Goal: Use online tool/utility: Use online tool/utility

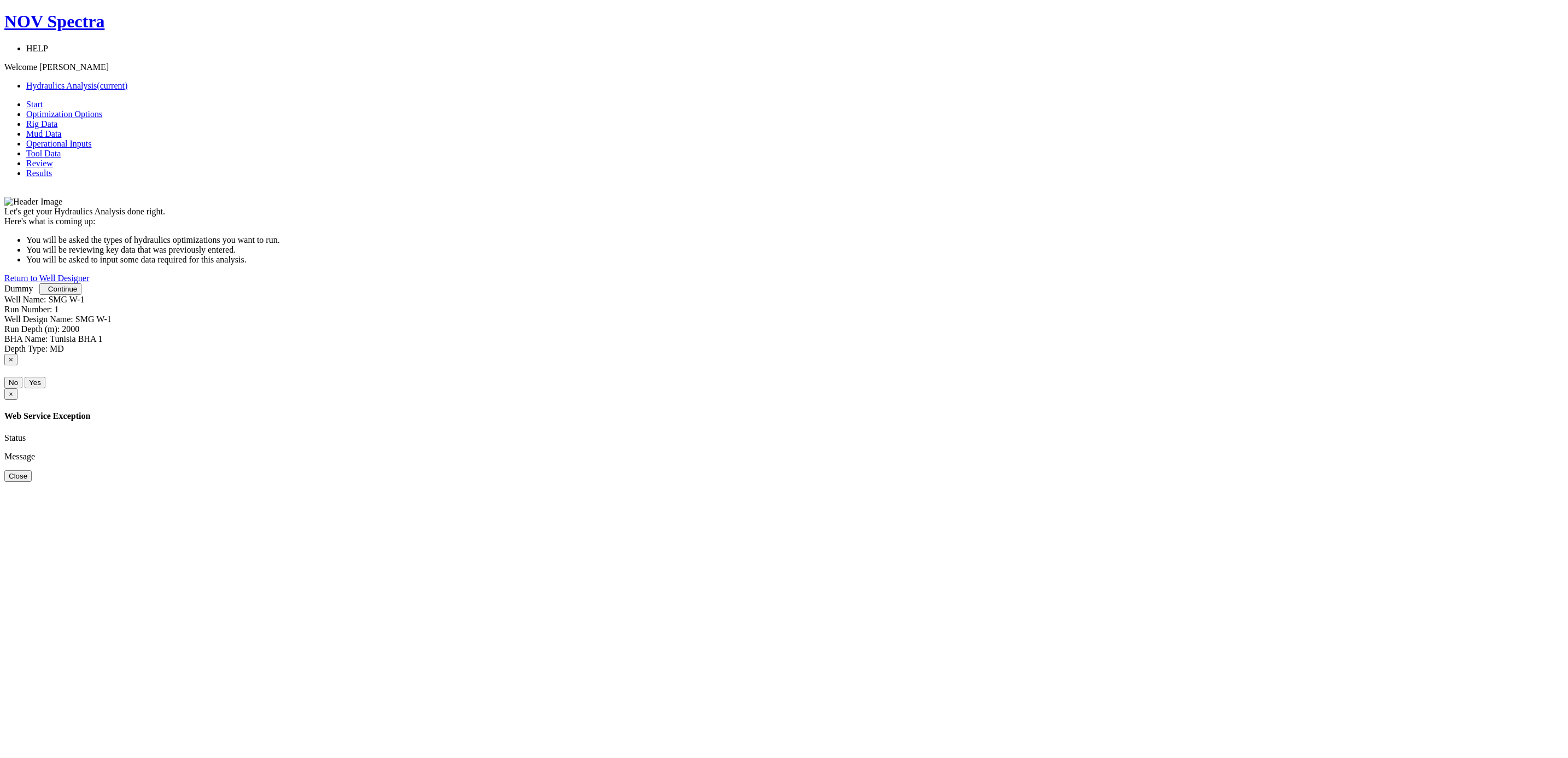
click at [77, 293] on span "Continue" at bounding box center [62, 289] width 29 height 8
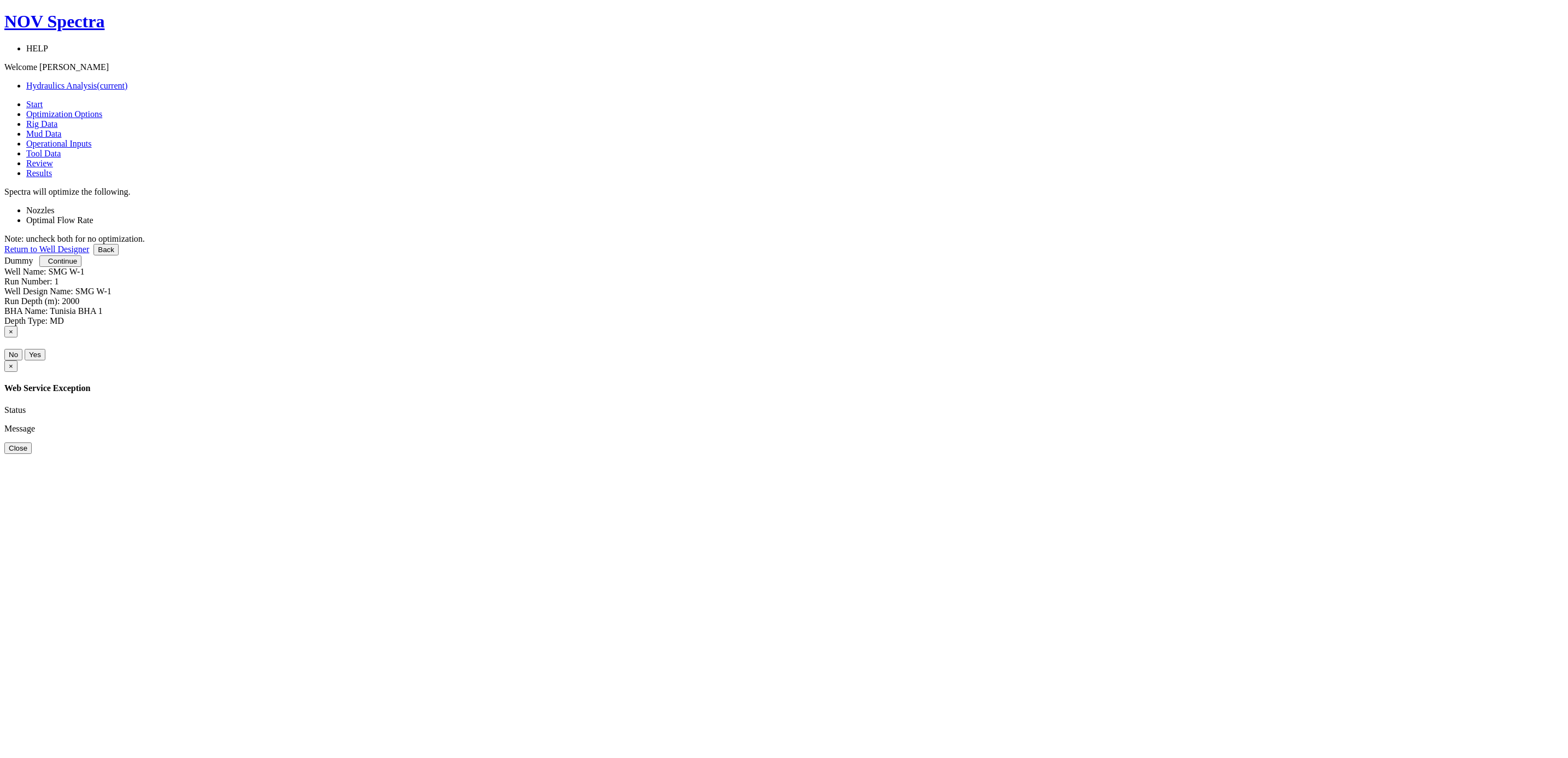
click at [26, 206] on link at bounding box center [26, 210] width 0 height 9
click at [26, 215] on link at bounding box center [26, 219] width 0 height 9
click at [77, 266] on span "Continue" at bounding box center [62, 261] width 29 height 8
type input "0"
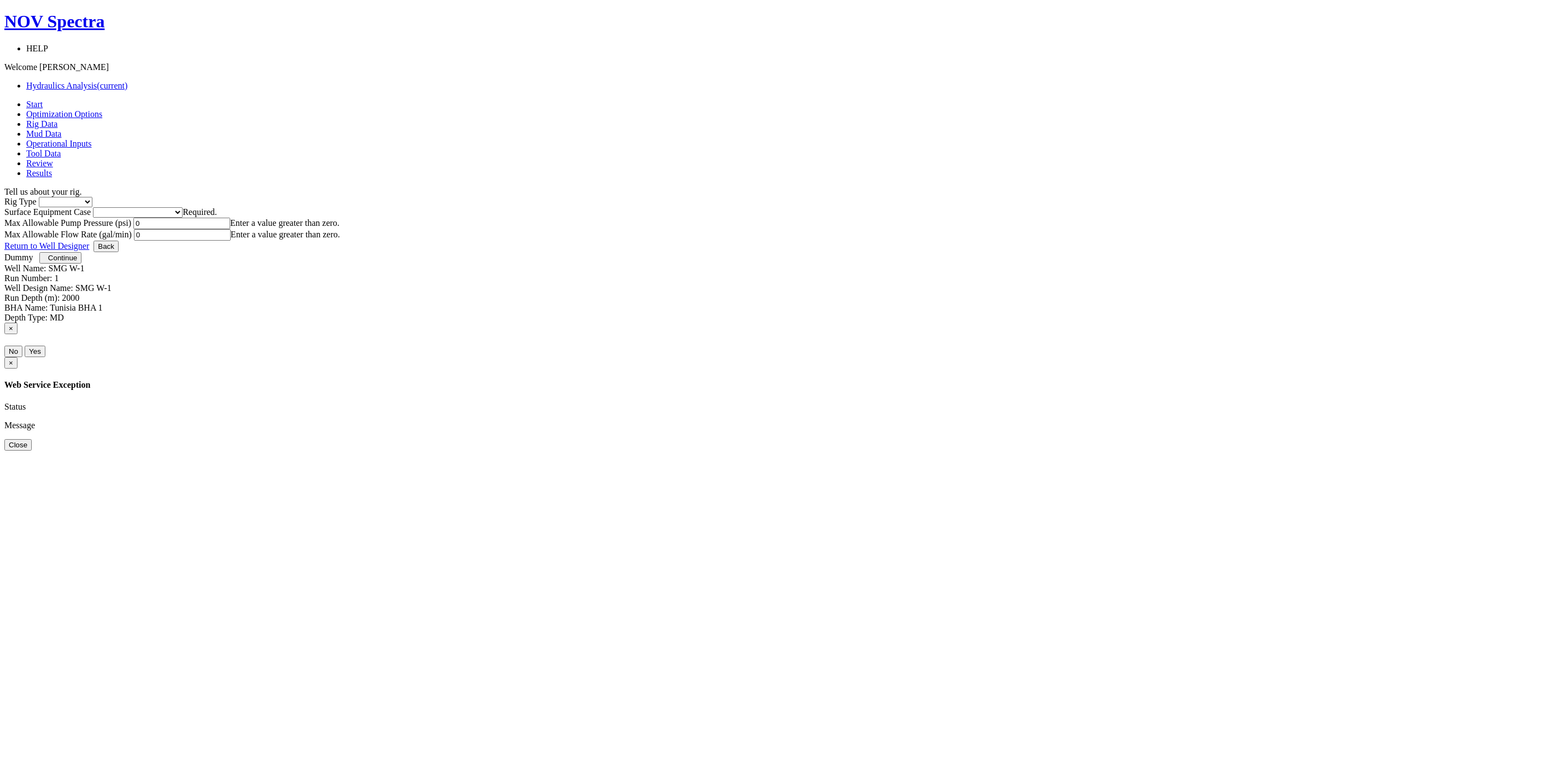
click at [92, 197] on select "Inland Water Land Offshore" at bounding box center [66, 202] width 54 height 10
select select "2"
click at [92, 197] on select "Inland Water Land Offshore" at bounding box center [66, 202] width 54 height 10
click at [182, 208] on select "Please select Smaller Rigs Smaller to Medium Rigs Medium to Larger Rigs Larger …" at bounding box center [138, 213] width 90 height 10
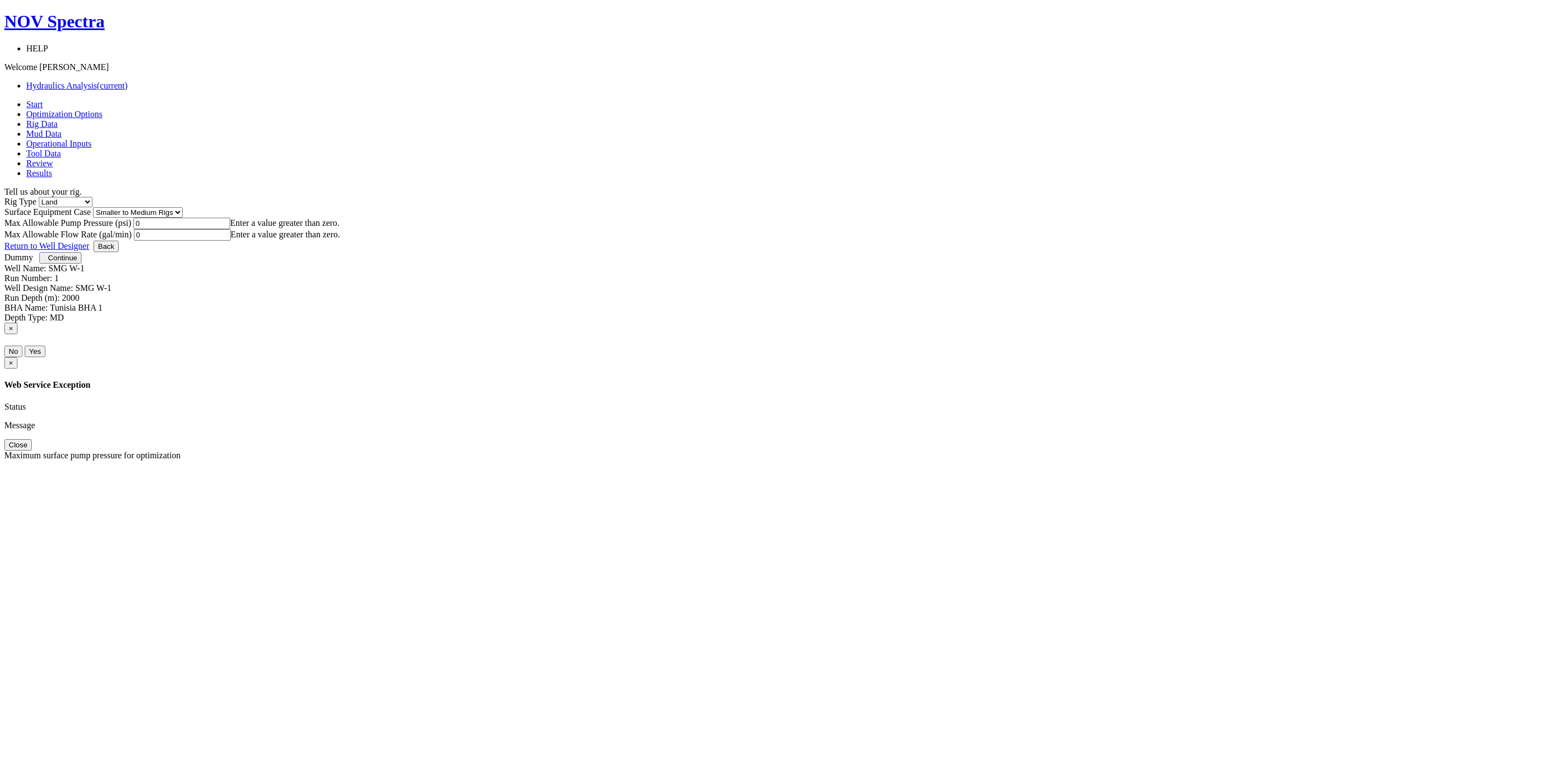
click at [134, 218] on span at bounding box center [134, 223] width 0 height 9
click at [182, 208] on select "Please select Smaller Rigs Smaller to Medium Rigs Medium to Larger Rigs Larger …" at bounding box center [138, 213] width 90 height 10
select select "3"
click at [182, 208] on select "Please select Smaller Rigs Smaller to Medium Rigs Medium to Larger Rigs Larger …" at bounding box center [138, 213] width 90 height 10
drag, startPoint x: 648, startPoint y: 241, endPoint x: 586, endPoint y: 242, distance: 62.0
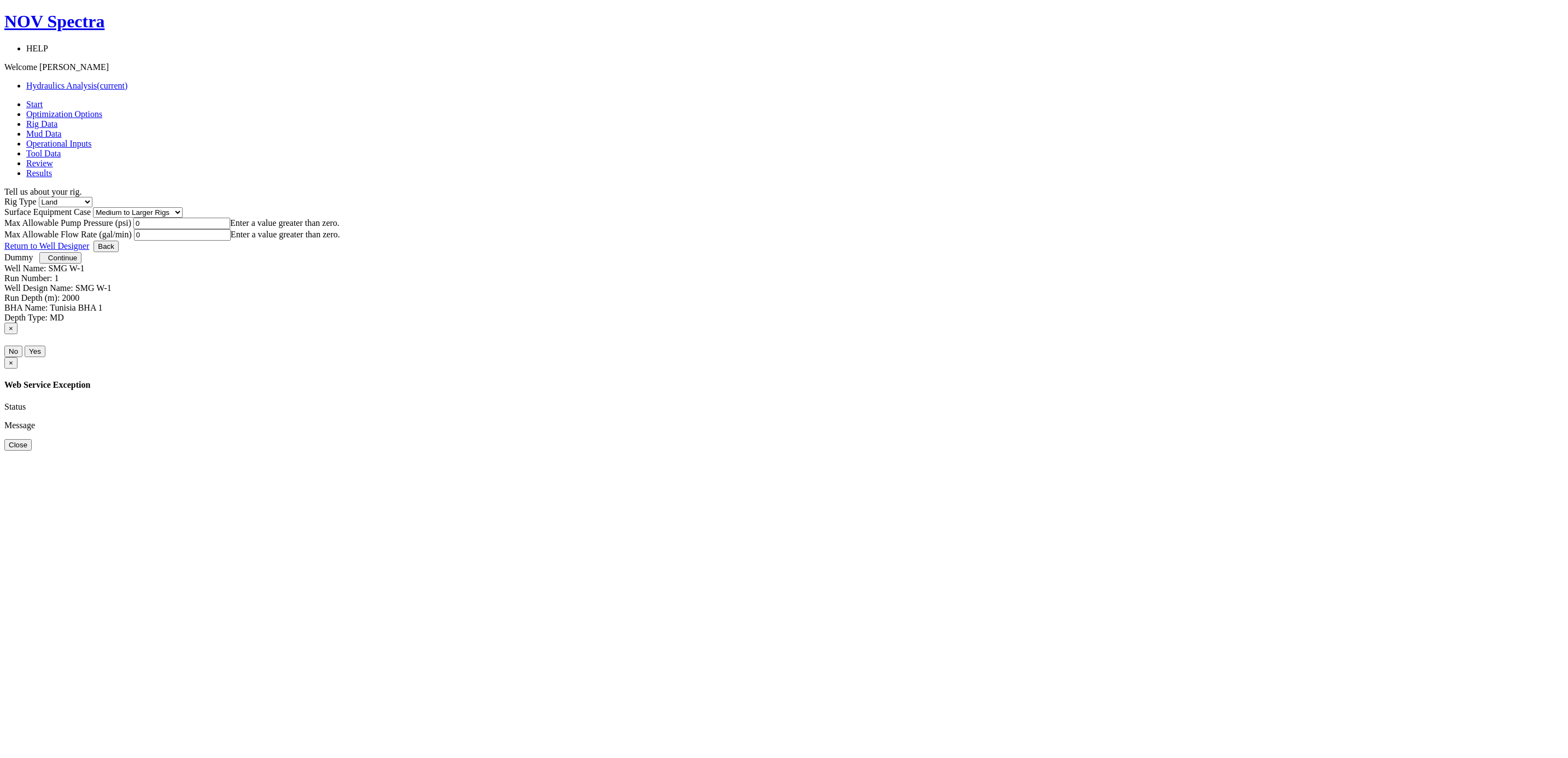
click at [586, 240] on div "Max Allowable Pump Pressure (psi) 0 Enter a value greater than zero. Max Allowa…" at bounding box center [784, 229] width 1559 height 23
click at [230, 229] on input "0" at bounding box center [181, 224] width 97 height 12
drag, startPoint x: 627, startPoint y: 240, endPoint x: 591, endPoint y: 241, distance: 36.0
click at [591, 240] on div "Max Allowable Pump Pressure (psi) 0 Enter a value greater than zero. Max Allowa…" at bounding box center [784, 229] width 1559 height 23
type input "5000"
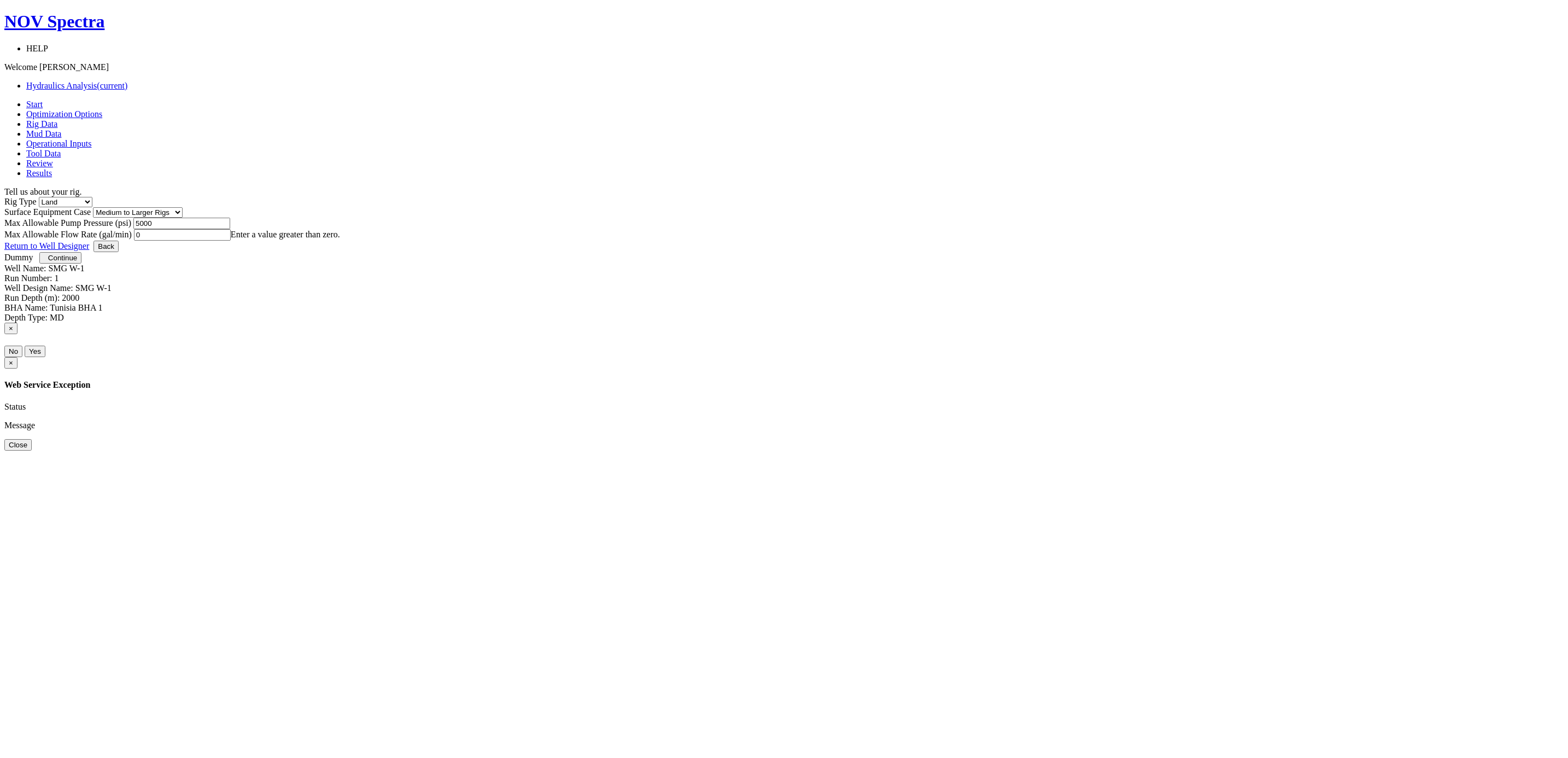
click at [231, 240] on input "0" at bounding box center [181, 235] width 97 height 12
click at [77, 262] on span "Continue" at bounding box center [62, 258] width 29 height 8
click at [231, 240] on input "0" at bounding box center [181, 235] width 97 height 12
type input "1500"
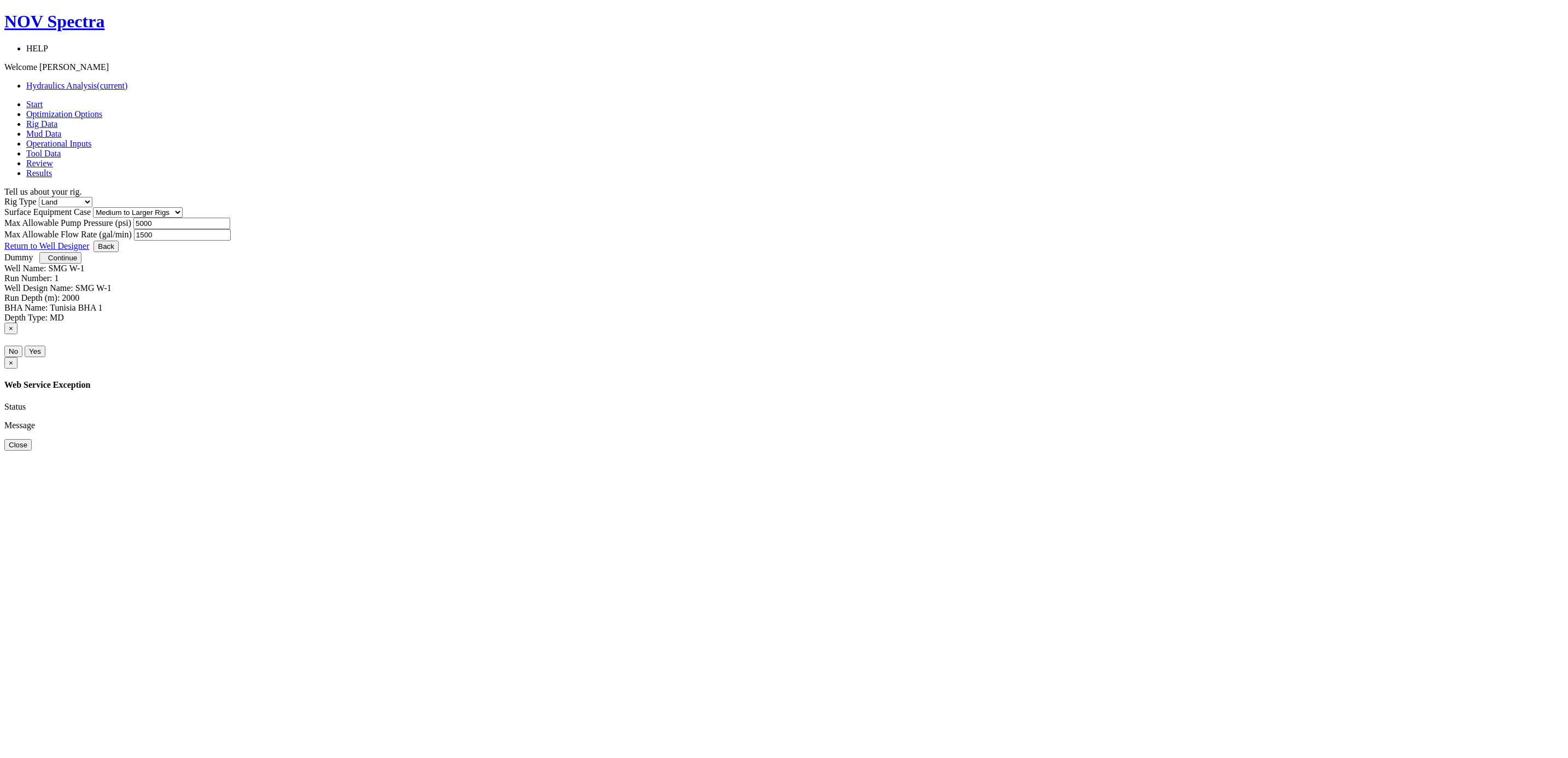
click at [998, 240] on div "Max Allowable Pump Pressure (psi) 5000 Max Allowable Flow Rate (gal/min) 1500" at bounding box center [784, 229] width 1559 height 23
click at [77, 262] on span "Continue" at bounding box center [62, 258] width 29 height 8
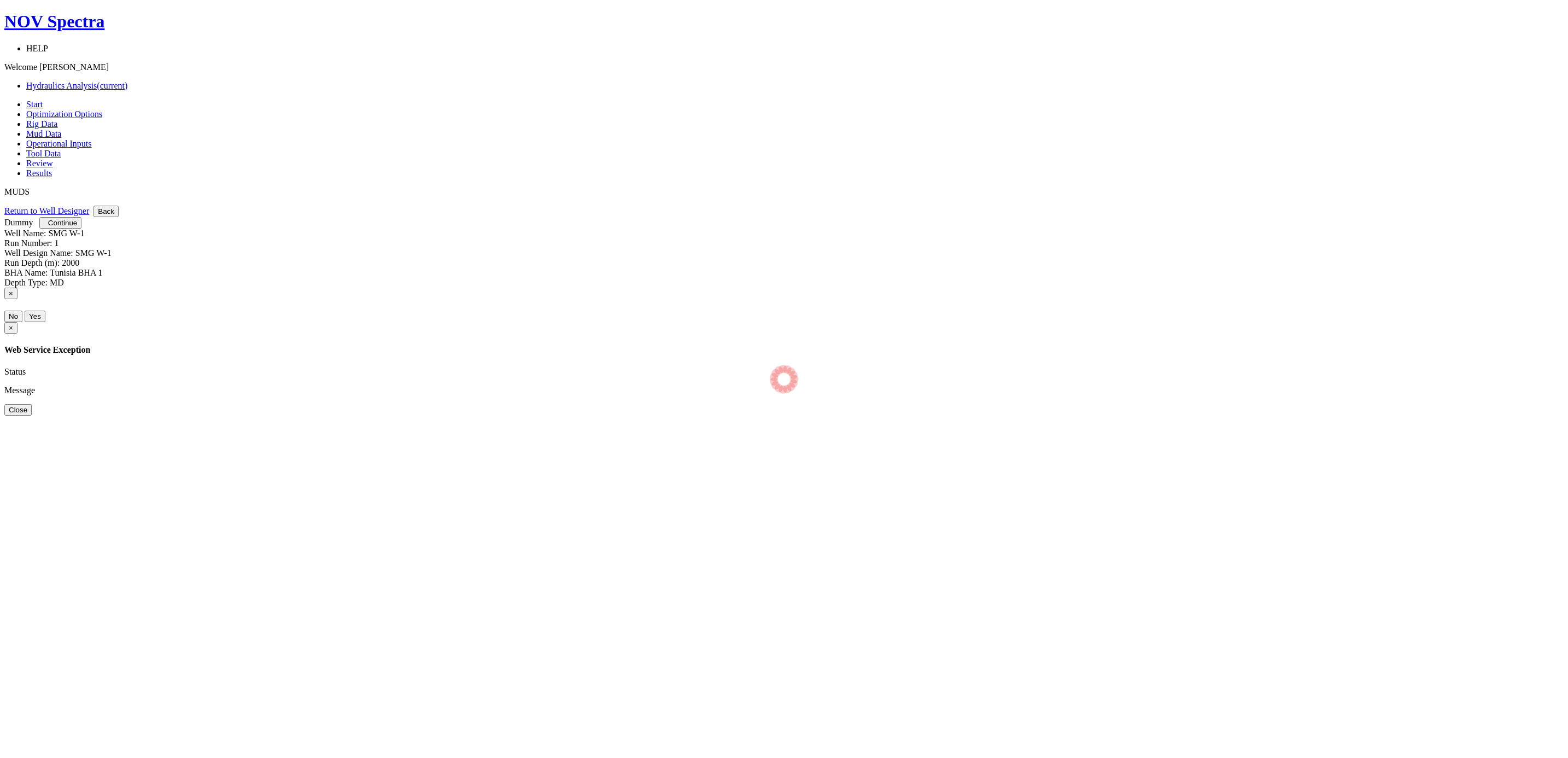
select select "14"
select select "4"
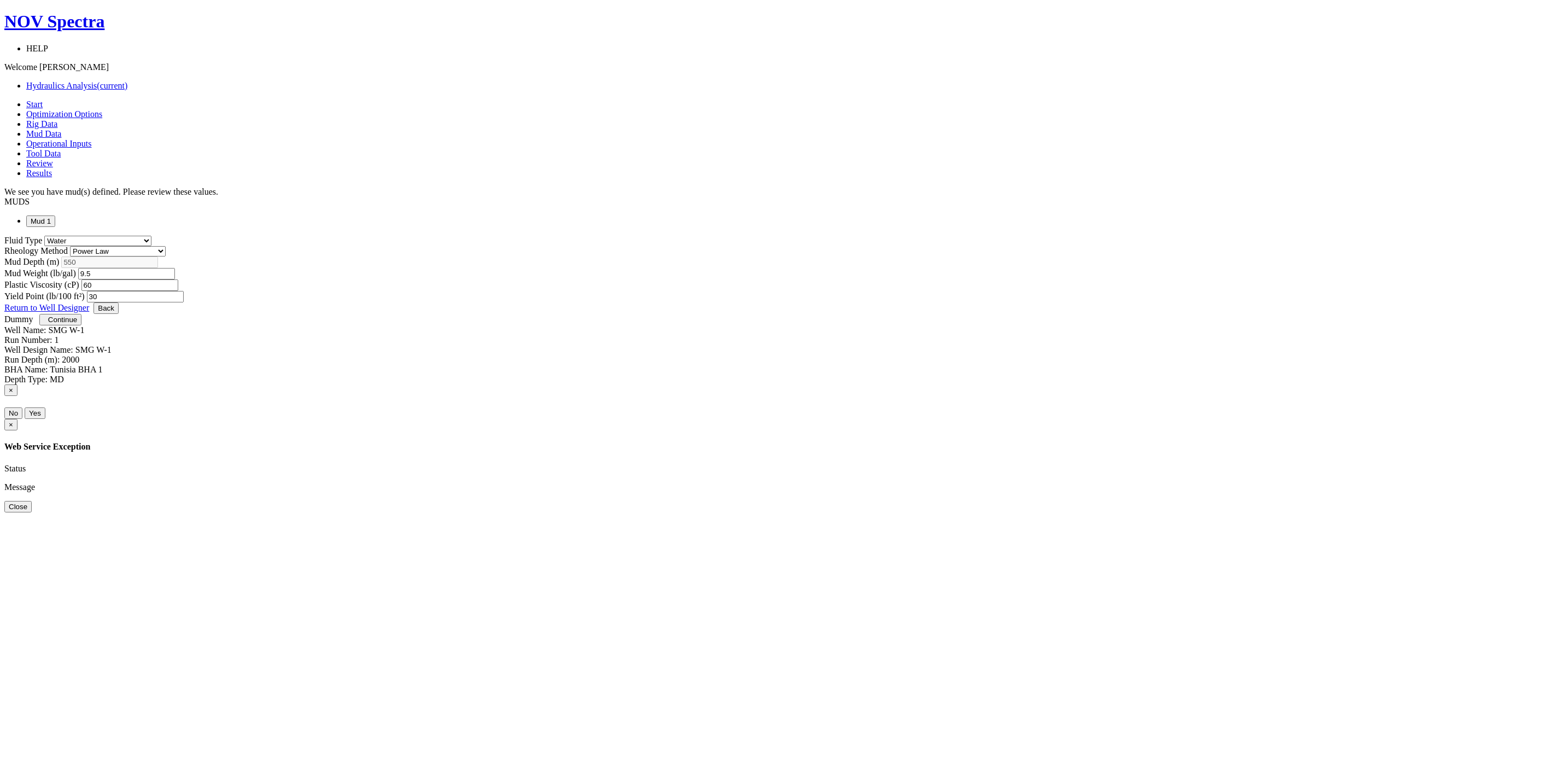
click at [77, 324] on span "Continue" at bounding box center [62, 320] width 29 height 8
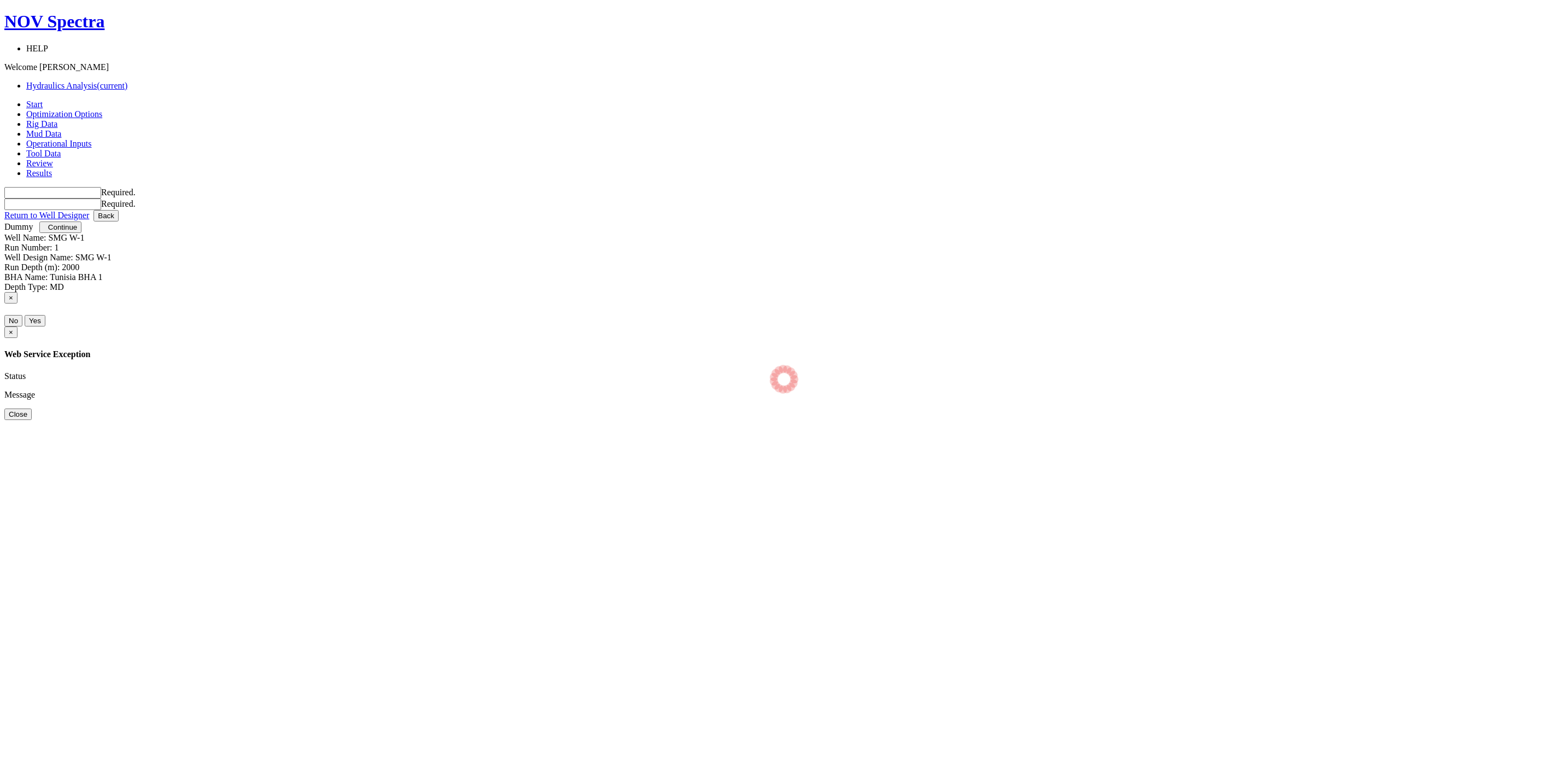
type input "0"
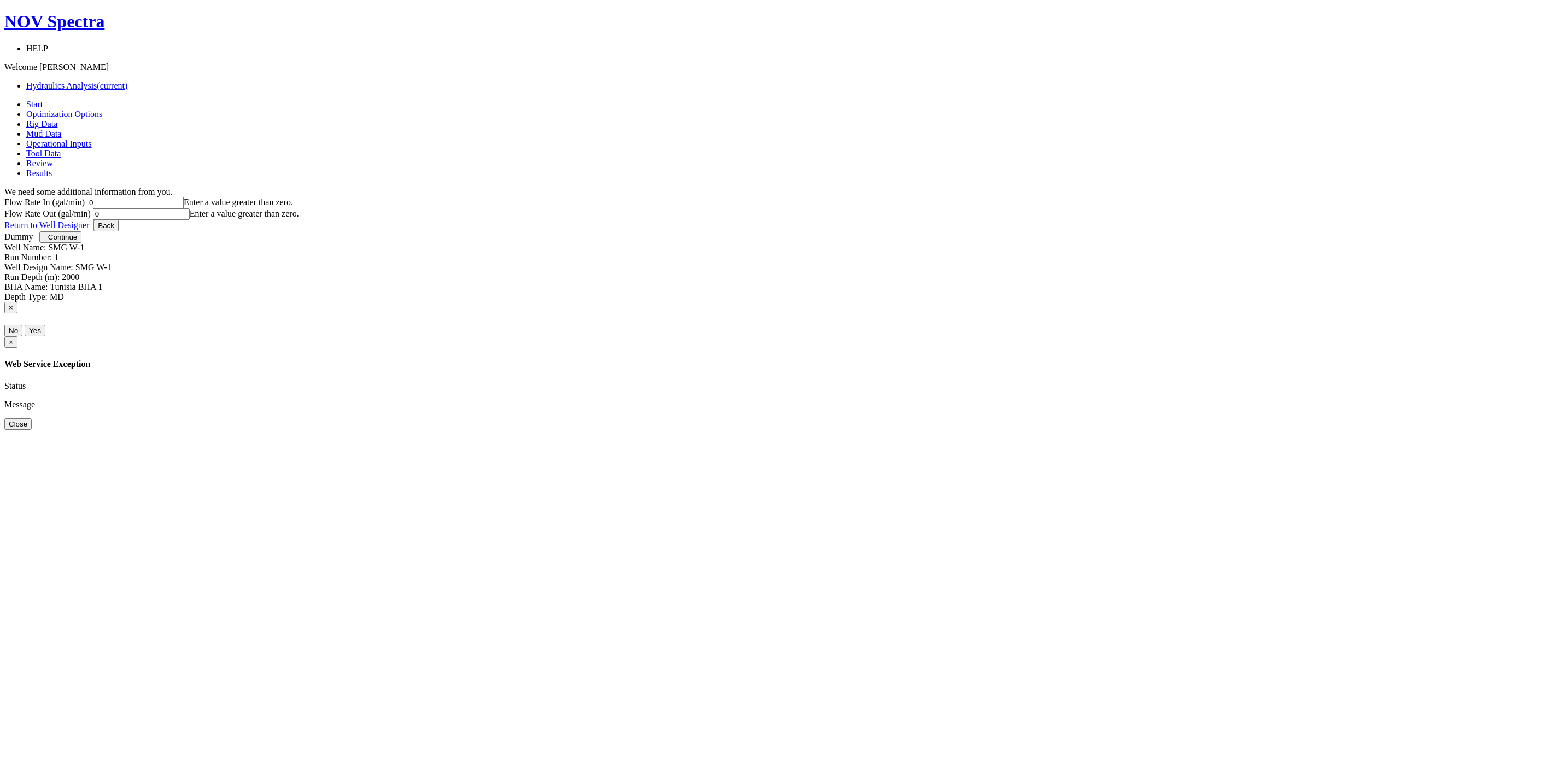
drag, startPoint x: 637, startPoint y: 199, endPoint x: 522, endPoint y: 184, distance: 116.0
click at [522, 197] on div "Flow Rate In (gal/min) 0 Enter a value greater than zero. Flow Rate Out (gal/mi…" at bounding box center [784, 208] width 1559 height 23
type input "740"
click at [190, 208] on input "0" at bounding box center [141, 214] width 97 height 12
type input "740"
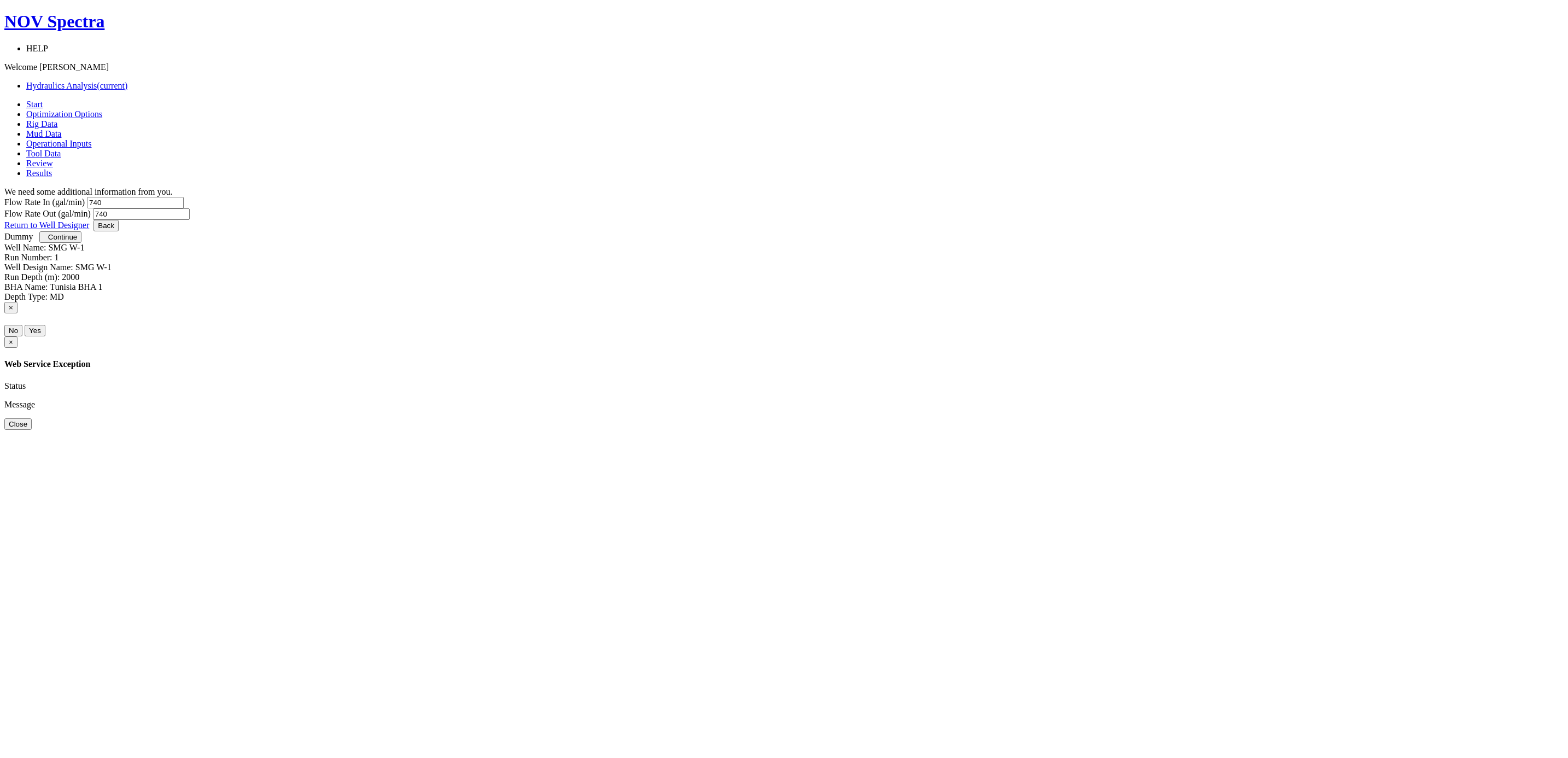
click at [842, 220] on div "Let's get your Hydraulics Analysis done right. Here's what is coming up: You wi…" at bounding box center [784, 208] width 1559 height 23
click at [77, 241] on span "Continue" at bounding box center [62, 237] width 29 height 8
select select "7"
select select "3"
select select "6"
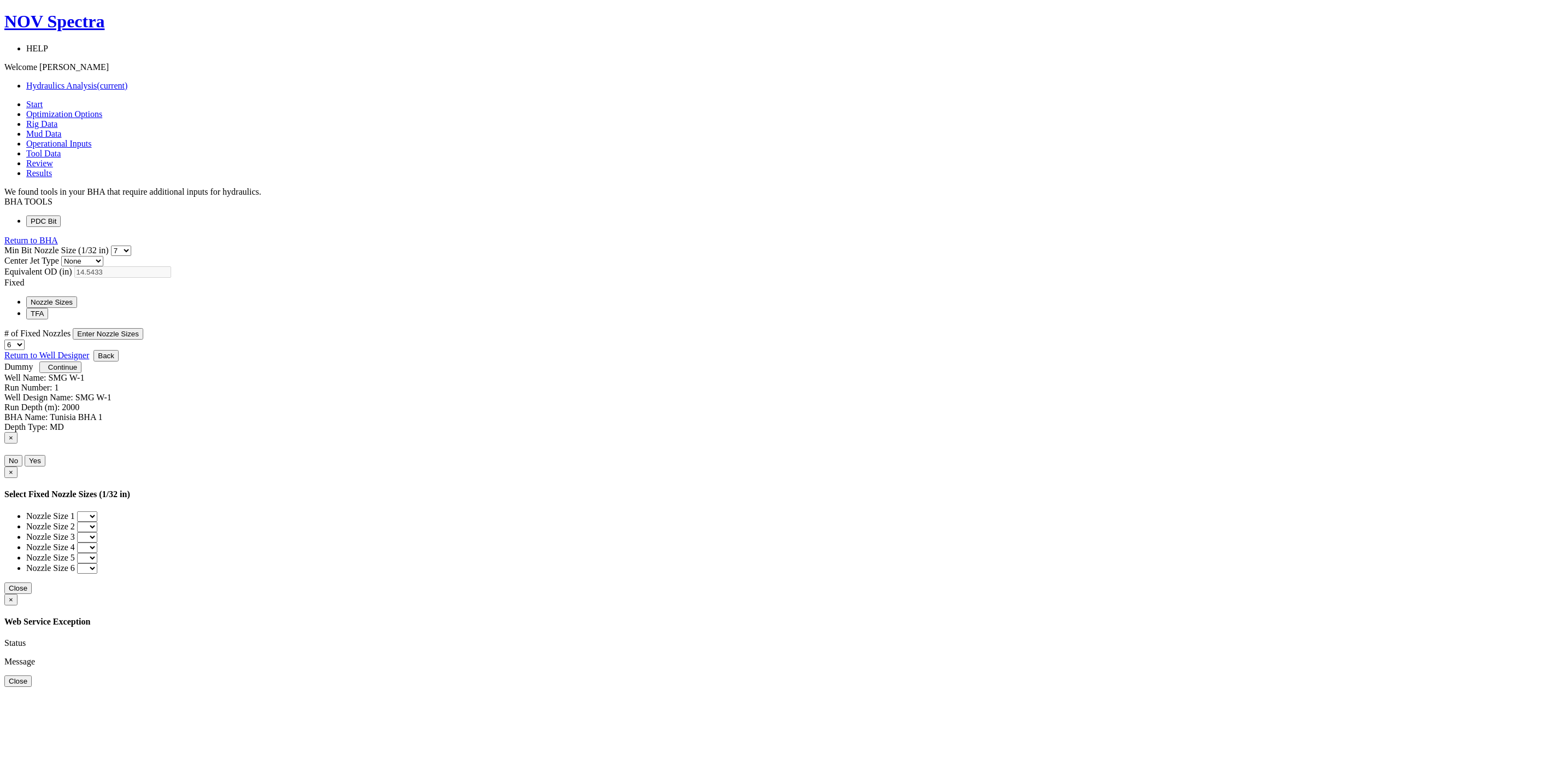
click at [131, 245] on select "0 1 2 3 4 5 6 7 8 9 10 11 12 13 14 15 16 17 18 19 20 21 22 23 24 25 26 27 28 29…" at bounding box center [121, 250] width 20 height 10
select select "8"
click at [131, 245] on select "0 1 2 3 4 5 6 7 8 9 10 11 12 13 14 15 16 17 18 19 20 21 22 23 24 25 26 27 28 29…" at bounding box center [121, 250] width 20 height 10
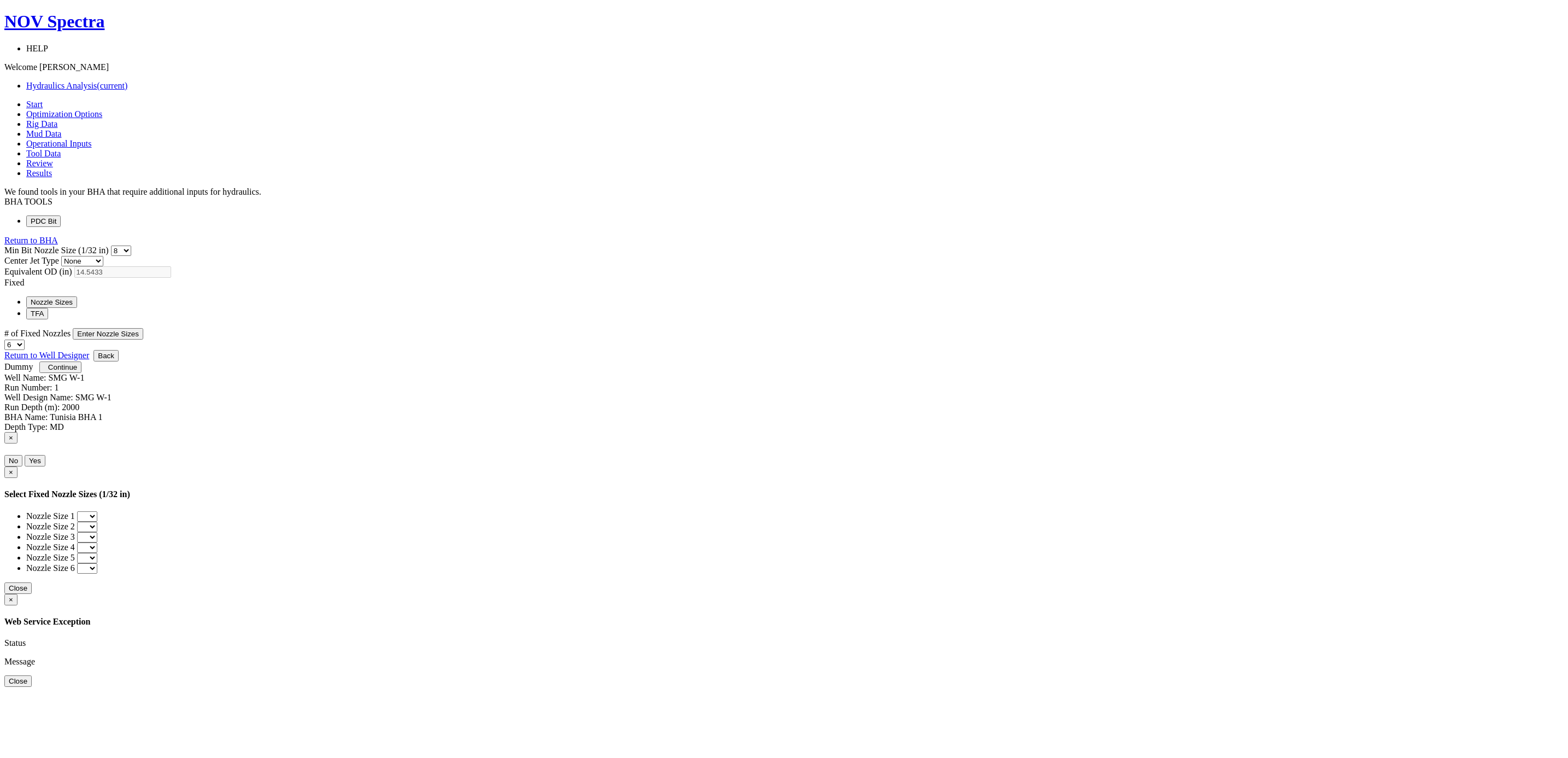
click at [77, 297] on button "Nozzle Sizes" at bounding box center [51, 303] width 51 height 12
click at [24, 340] on select "1 2 3 4 5 6 7 8 9 10 11 12 13 14 15 16 17 18 19 20" at bounding box center [14, 345] width 20 height 10
select select "10"
click at [24, 340] on select "1 2 3 4 5 6 7 8 9 10 11 12 13 14 15 16 17 18 19 20" at bounding box center [14, 345] width 20 height 10
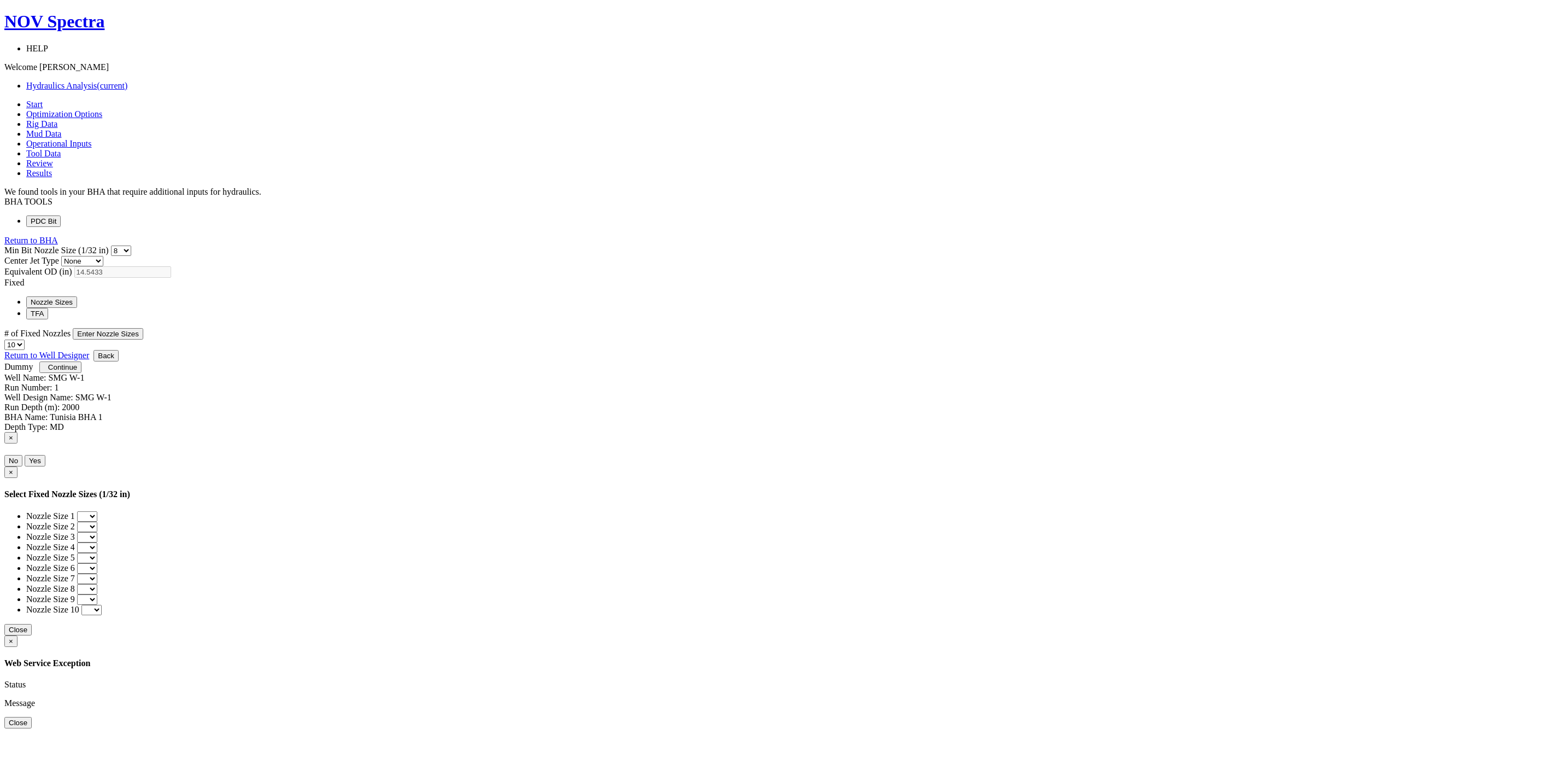
click at [893, 339] on div "Min Bit Nozzle Size (1/32 in) 0 1 2 3 4 5 6 7 8 9 10 11 12 13 14 15 16 17 18 19…" at bounding box center [784, 297] width 1559 height 104
click at [144, 329] on button "Enter Nozzle Sizes" at bounding box center [108, 334] width 71 height 12
click at [97, 512] on select "0 1 2 3 4 5 6 7 8 9 10 11 12 13 14 15 16 17 18 19 20 21 22 23 24 25 26 27 28 29…" at bounding box center [87, 517] width 20 height 10
select select "12"
click at [97, 512] on select "0 1 2 3 4 5 6 7 8 9 10 11 12 13 14 15 16 17 18 19 20 21 22 23 24 25 26 27 28 29…" at bounding box center [87, 517] width 20 height 10
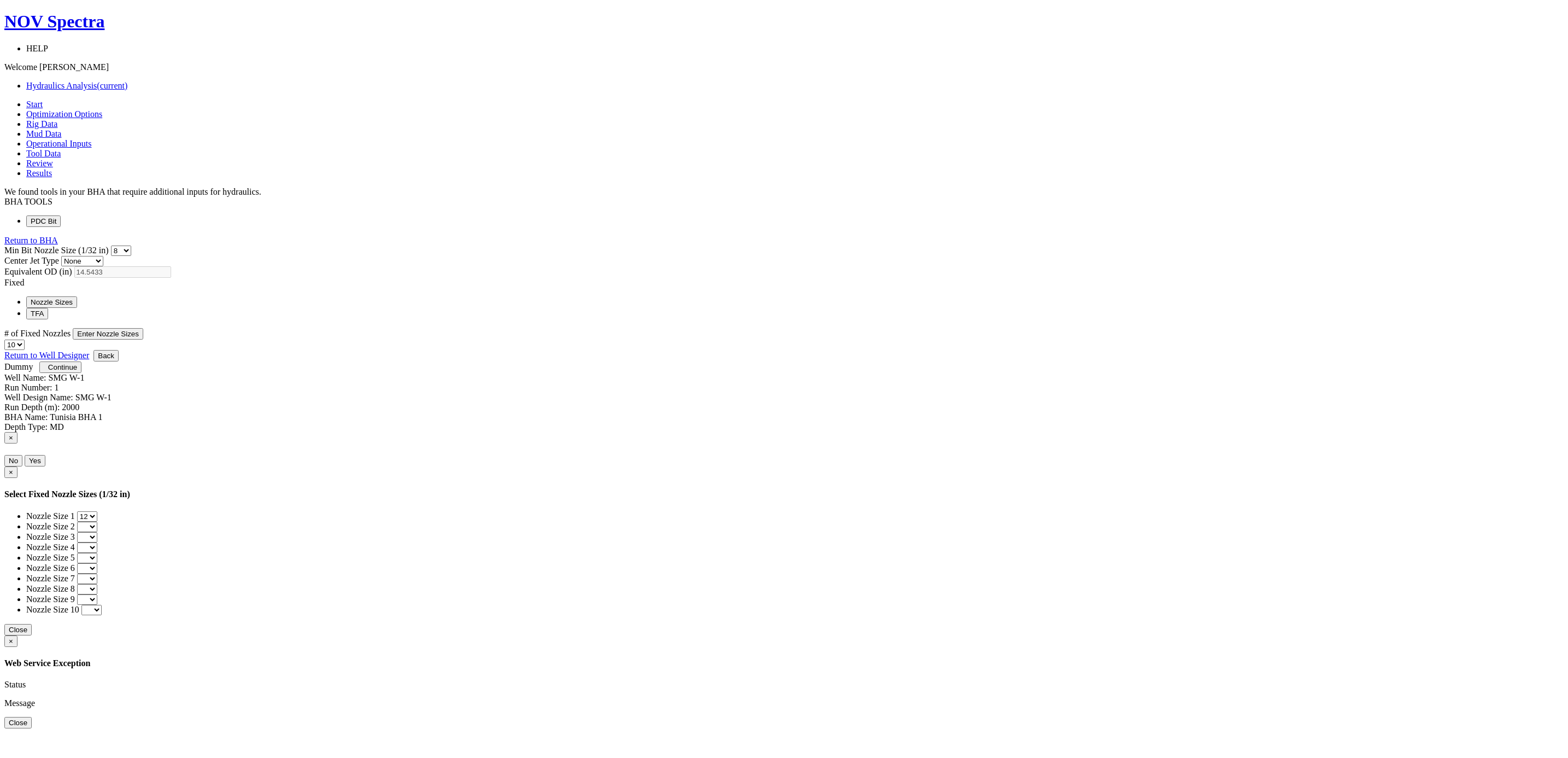
select select "12"
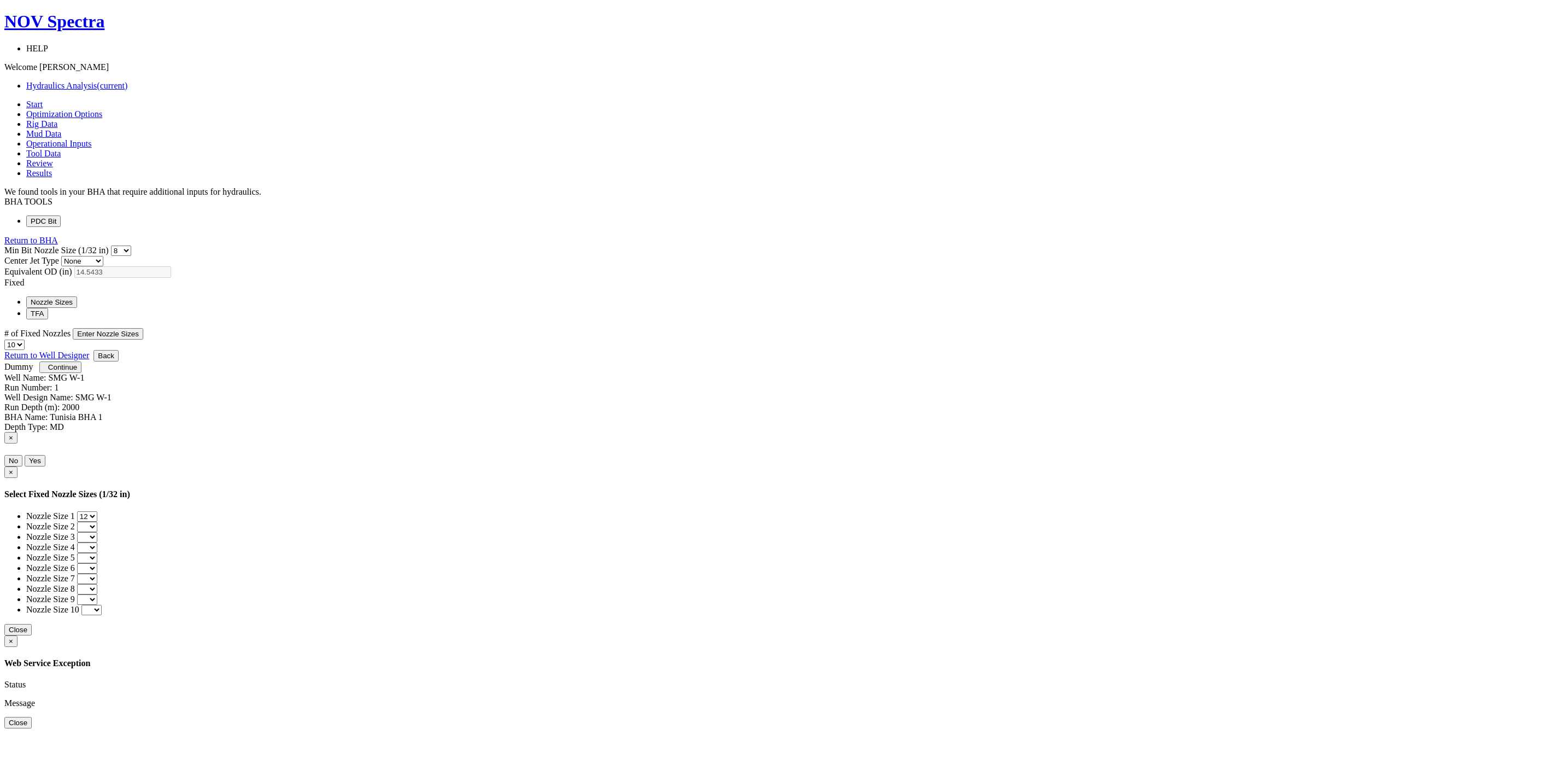
select select "12"
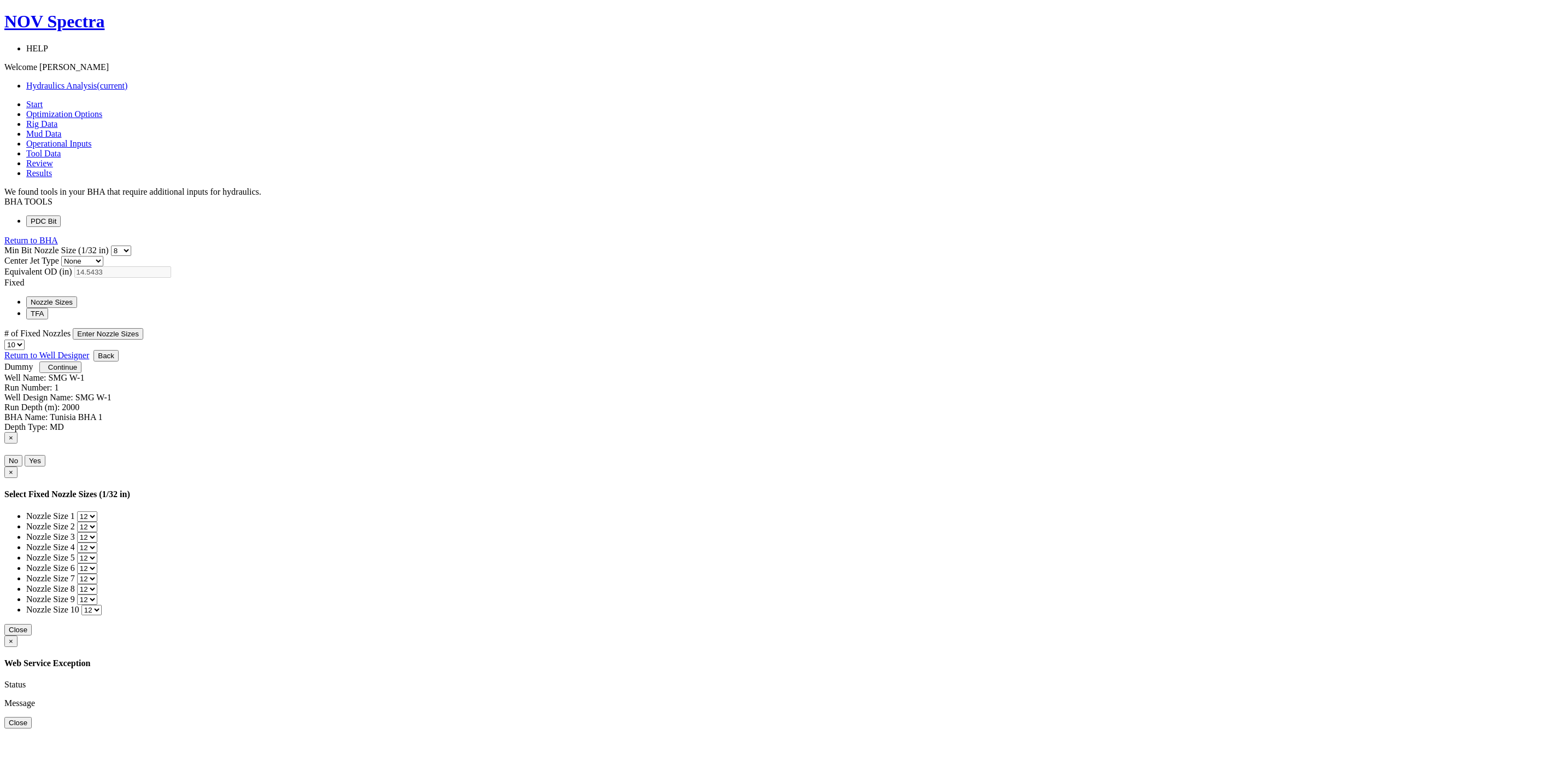
select select "12"
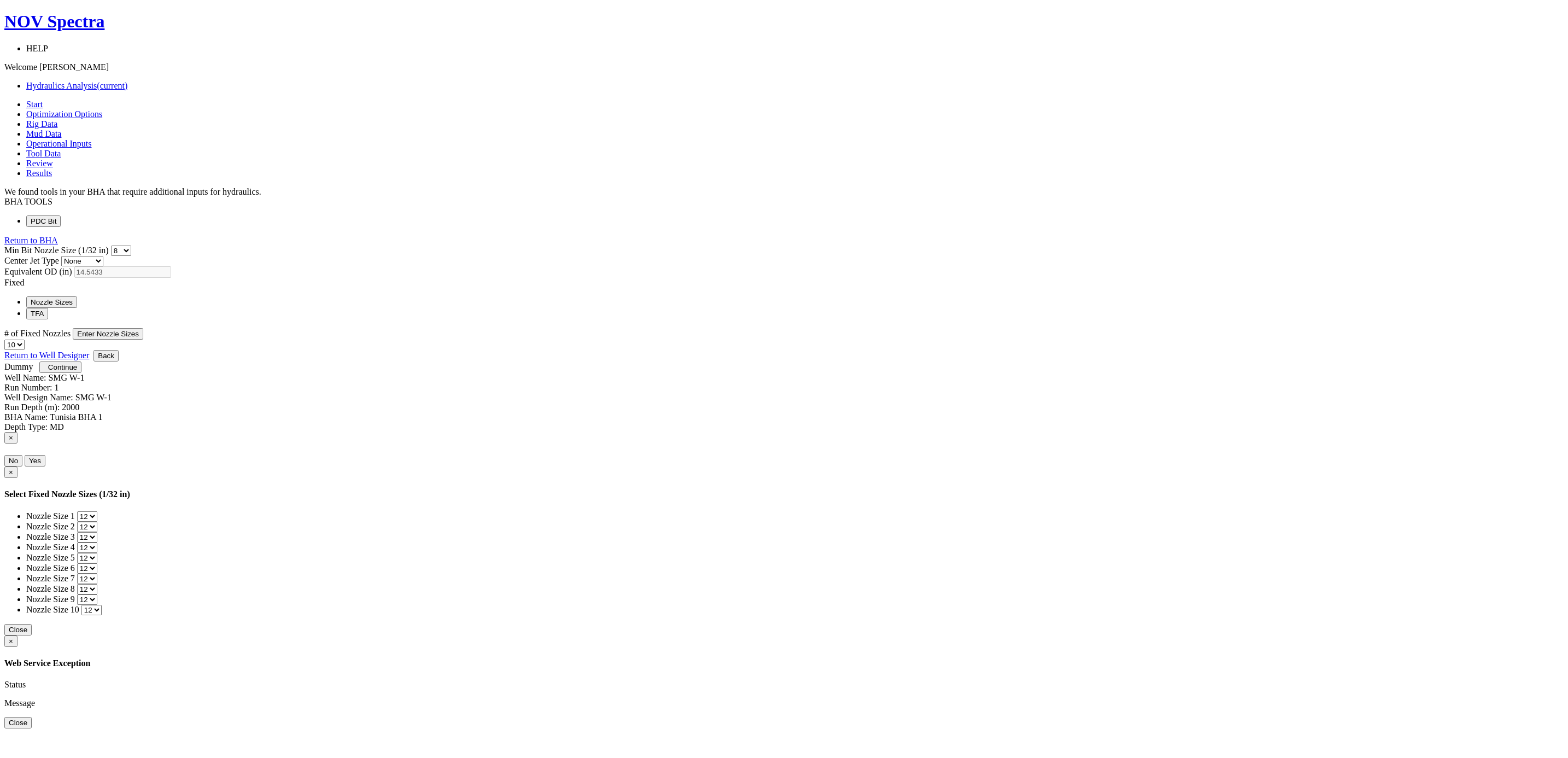
select select "12"
click at [32, 624] on button "Close" at bounding box center [18, 630] width 28 height 12
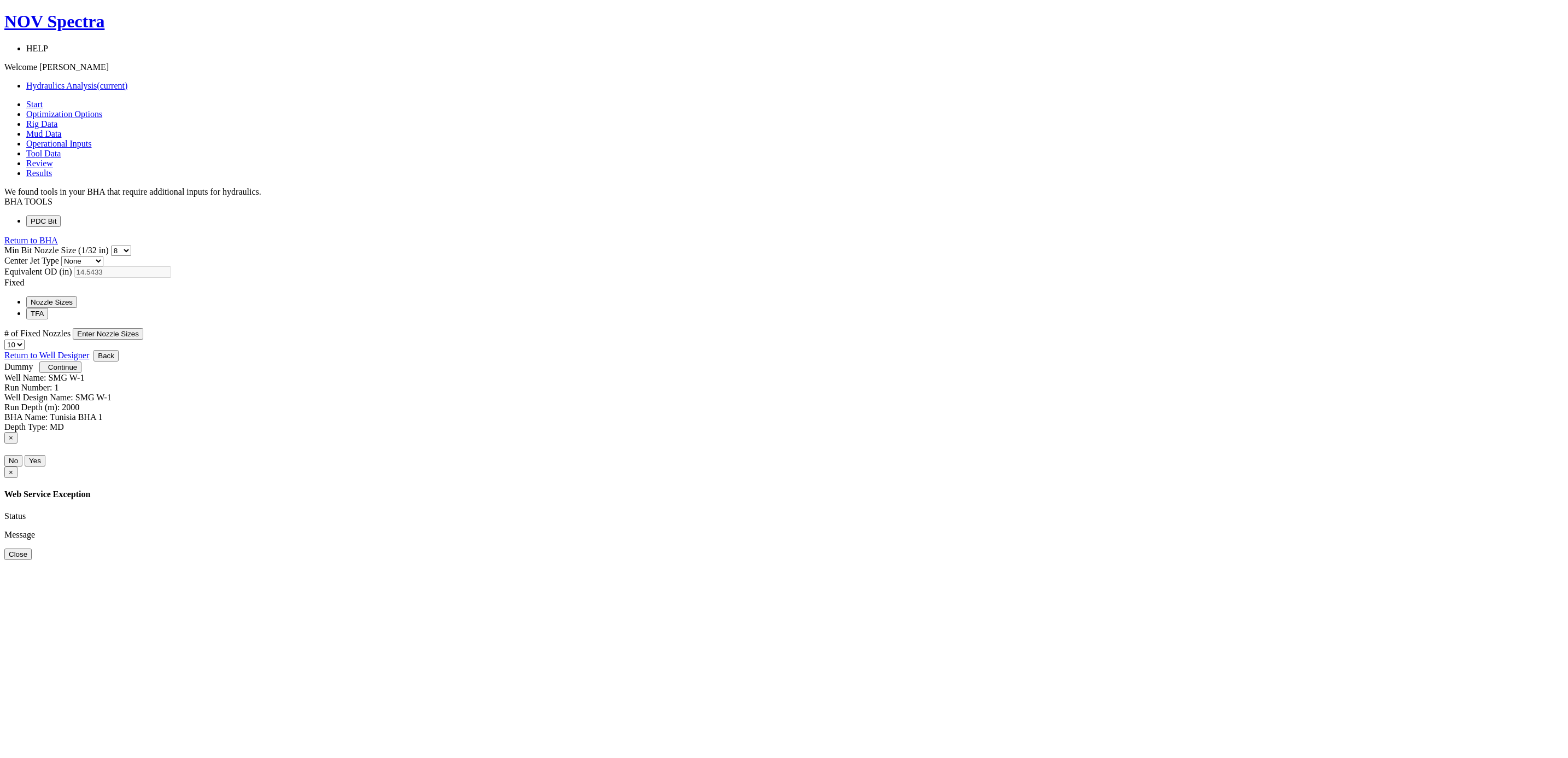
click at [77, 371] on span "Continue" at bounding box center [62, 367] width 29 height 8
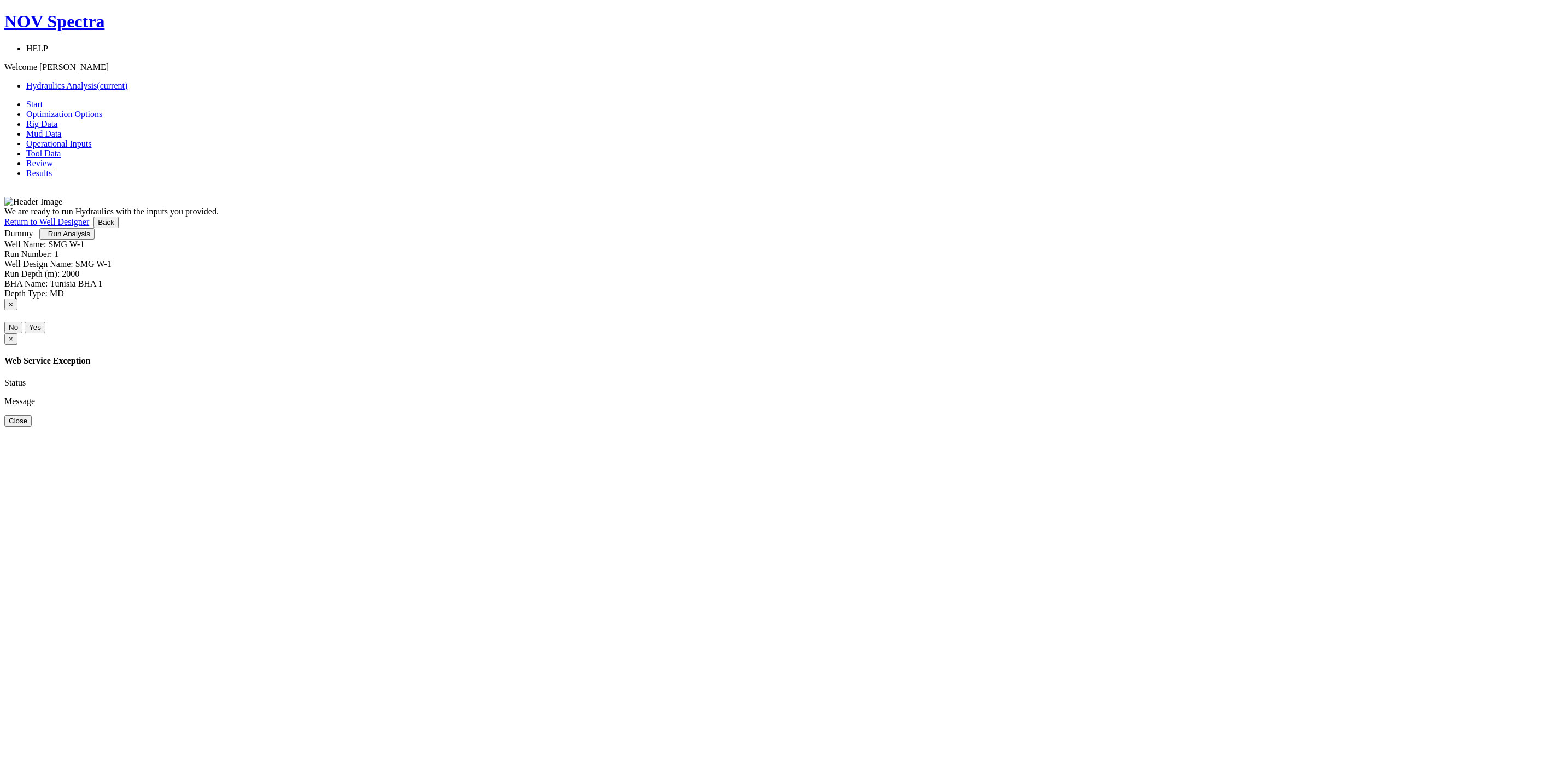
click at [90, 238] on span "Run Analysis" at bounding box center [69, 234] width 42 height 8
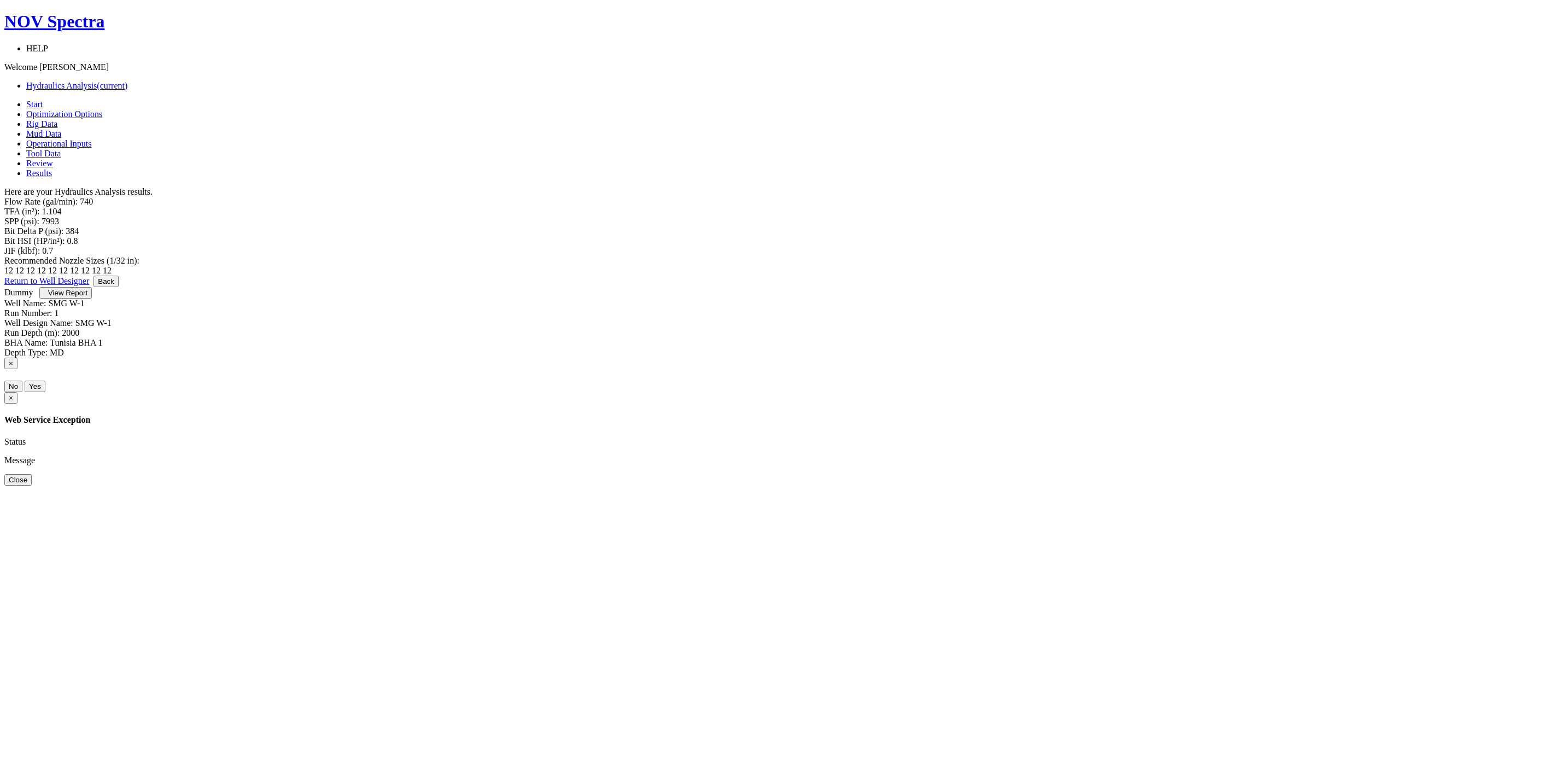
click at [87, 297] on span "View Report" at bounding box center [67, 293] width 39 height 8
click at [89, 286] on link "Return to Well Designer" at bounding box center [46, 281] width 85 height 9
